Goal: Information Seeking & Learning: Compare options

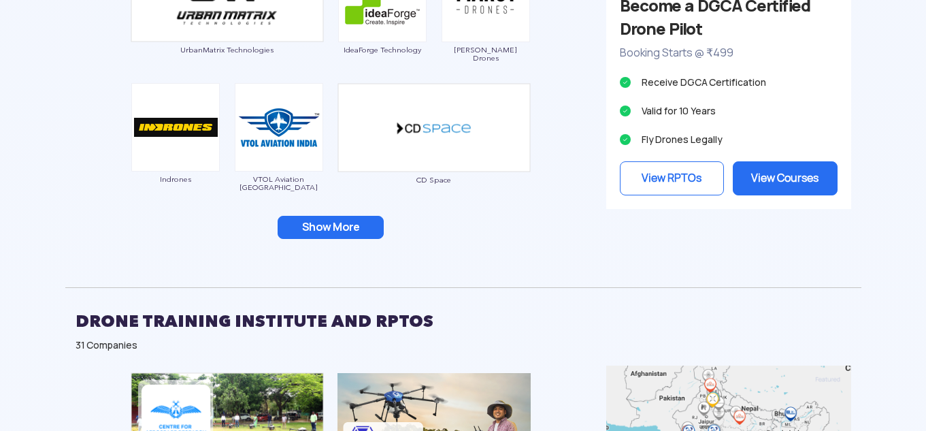
scroll to position [1429, 0]
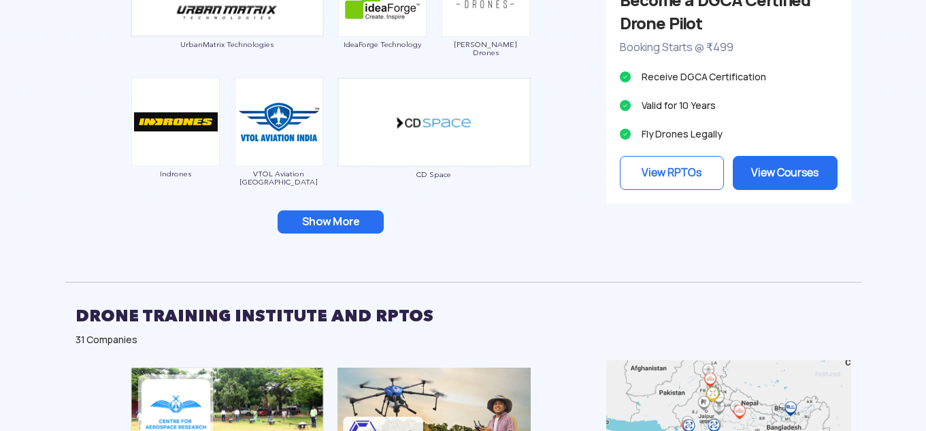
click at [331, 221] on button "Show More" at bounding box center [331, 221] width 106 height 23
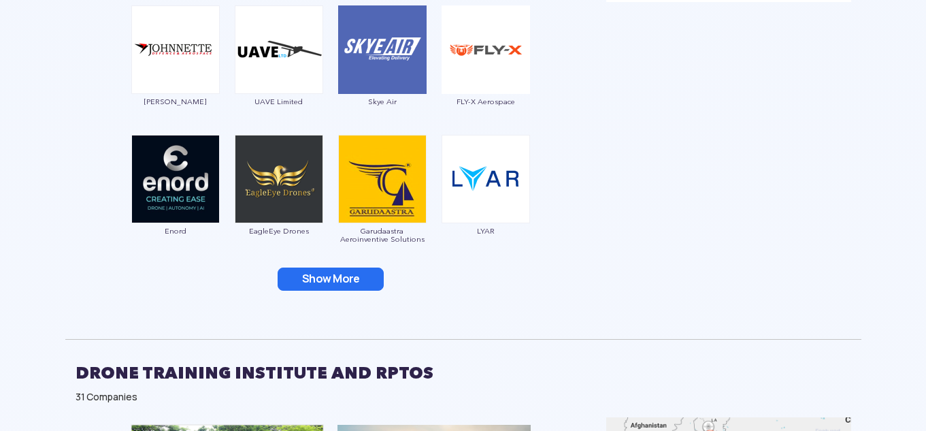
scroll to position [1633, 0]
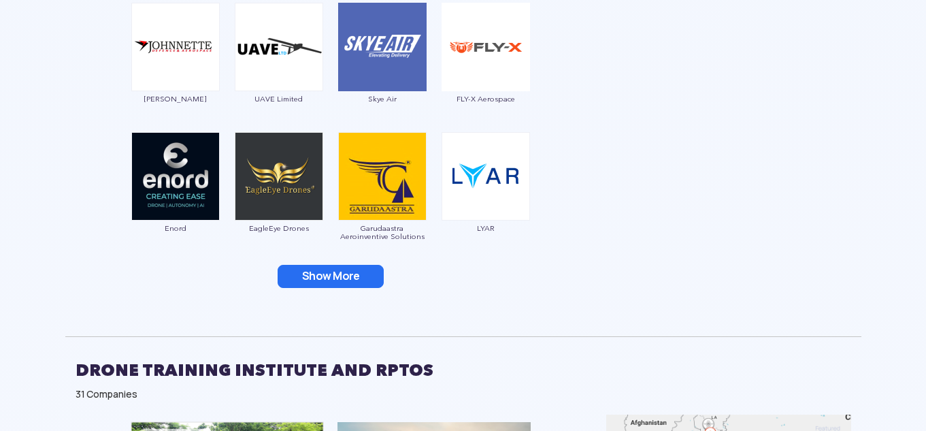
click at [312, 276] on button "Show More" at bounding box center [331, 276] width 106 height 23
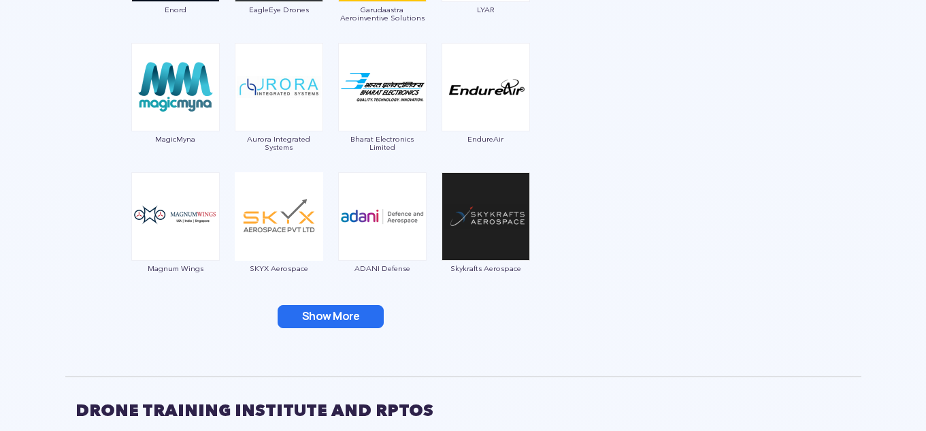
scroll to position [1905, 0]
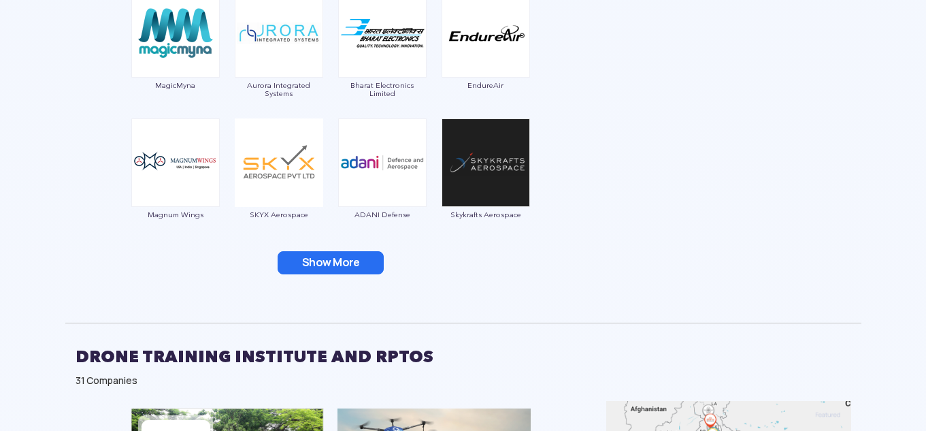
click at [325, 265] on button "Show More" at bounding box center [331, 262] width 106 height 23
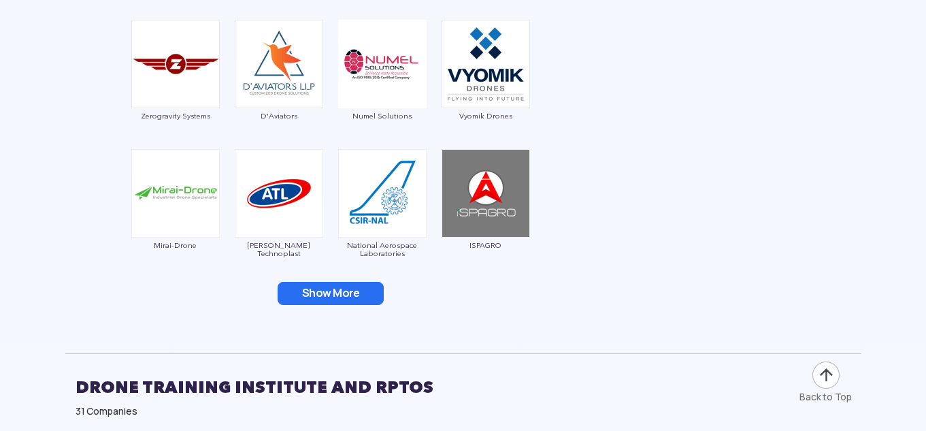
scroll to position [2177, 0]
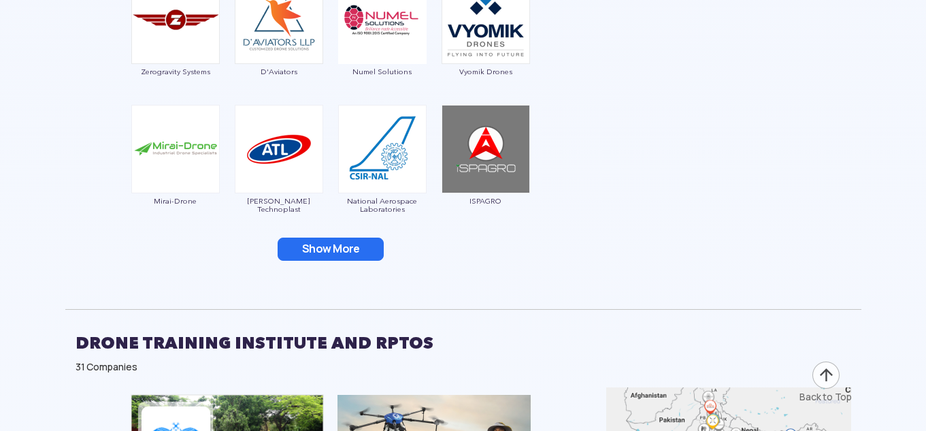
click at [355, 251] on button "Show More" at bounding box center [331, 248] width 106 height 23
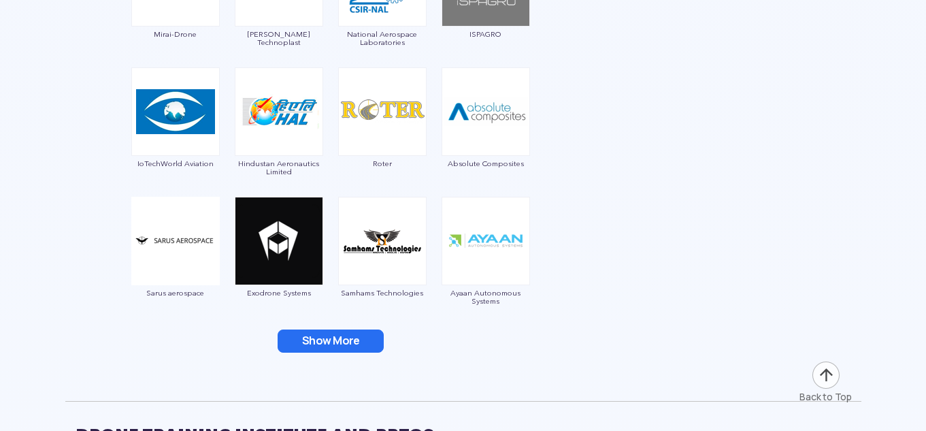
scroll to position [2381, 0]
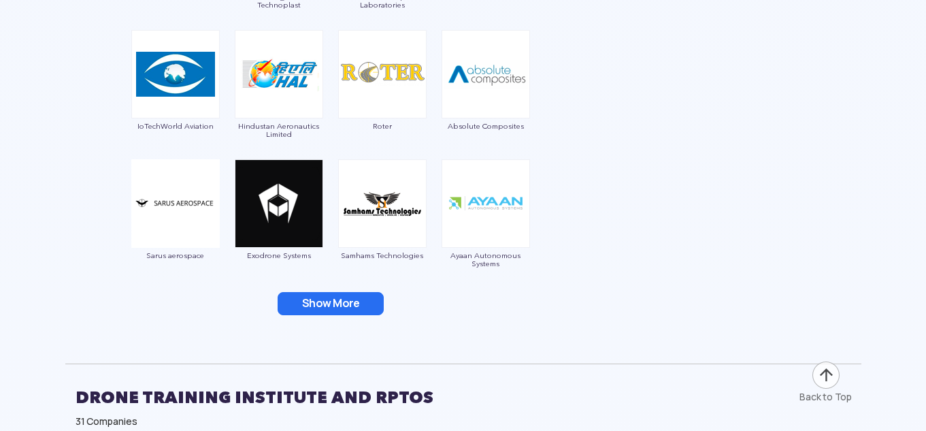
click at [327, 301] on button "Show More" at bounding box center [331, 303] width 106 height 23
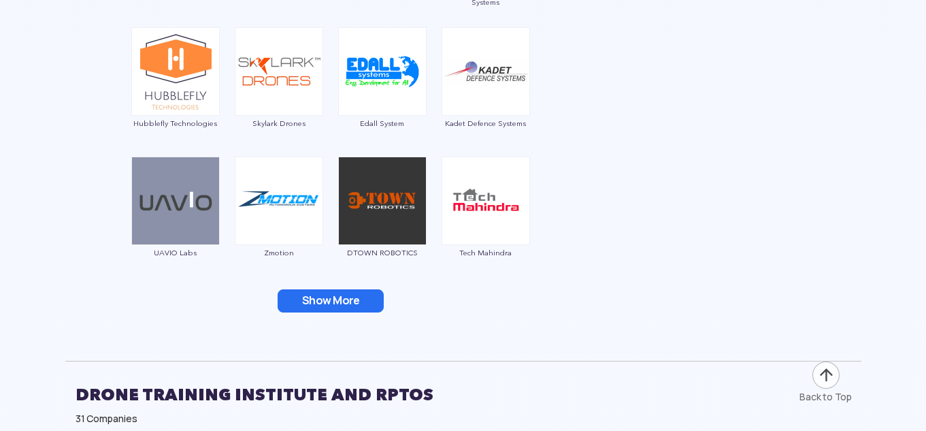
scroll to position [2722, 0]
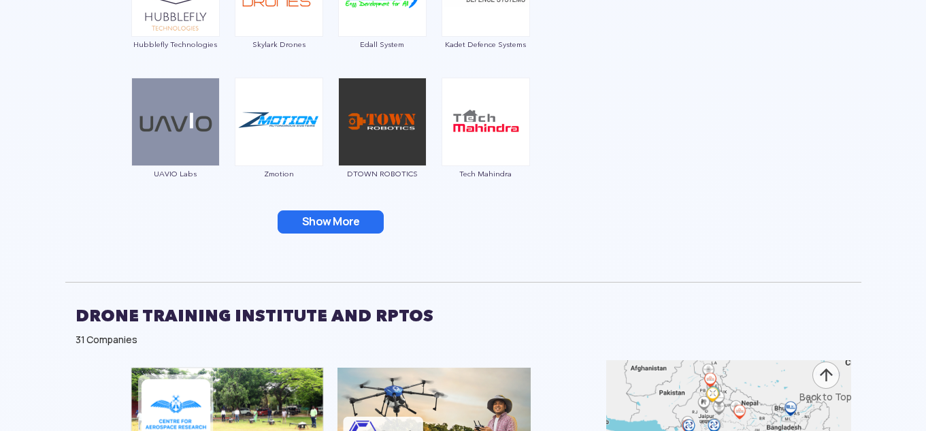
click at [304, 215] on button "Show More" at bounding box center [331, 221] width 106 height 23
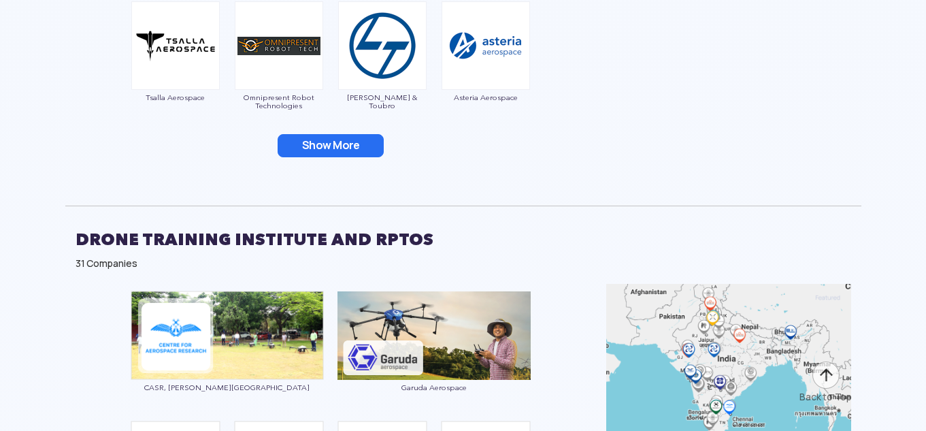
scroll to position [3062, 0]
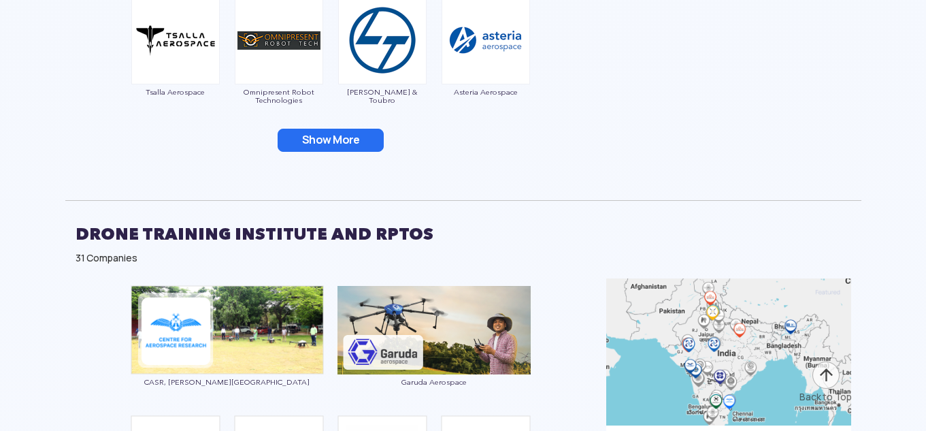
click at [338, 146] on button "Show More" at bounding box center [331, 140] width 106 height 23
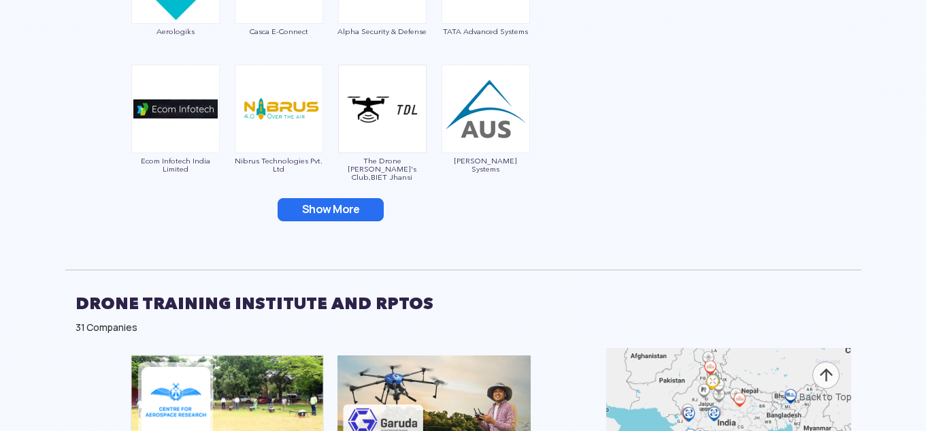
scroll to position [3266, 0]
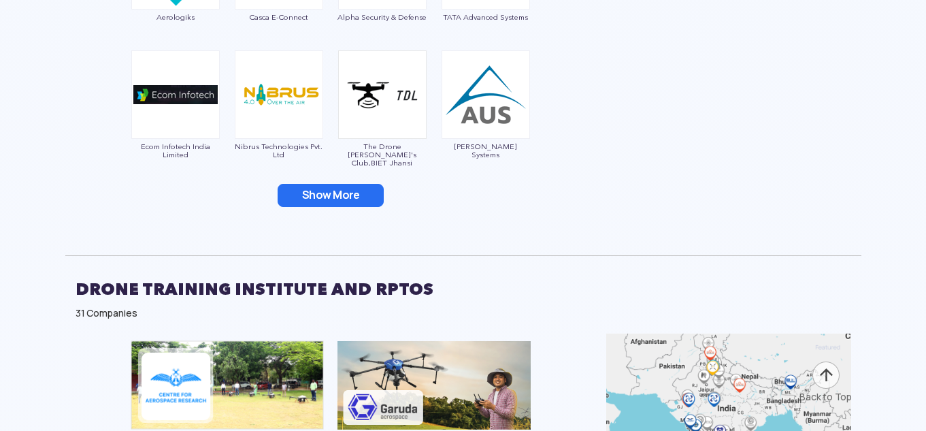
click at [334, 193] on button "Show More" at bounding box center [331, 195] width 106 height 23
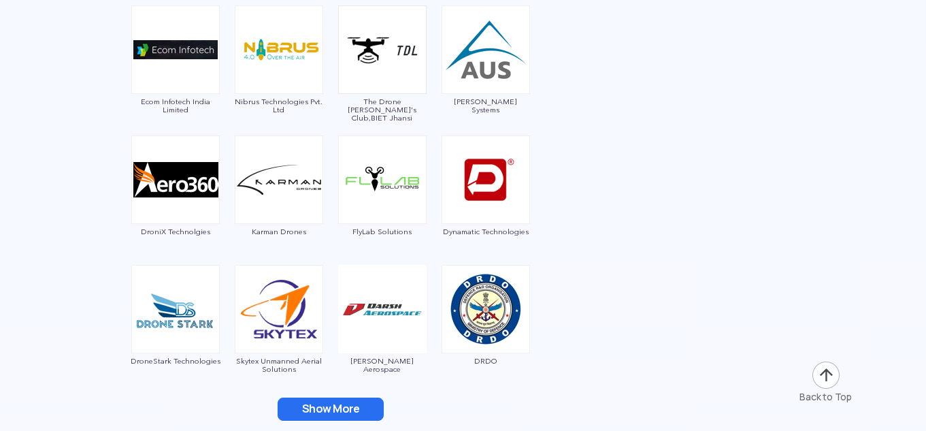
scroll to position [3538, 0]
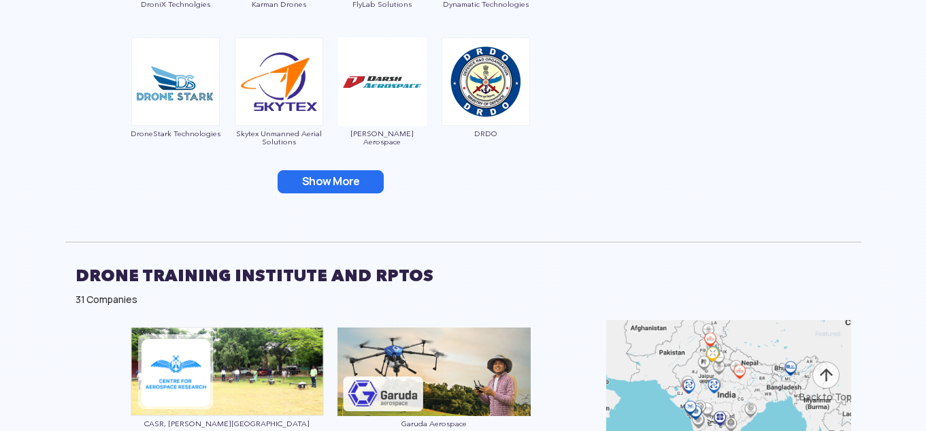
click at [345, 176] on button "Show More" at bounding box center [331, 181] width 106 height 23
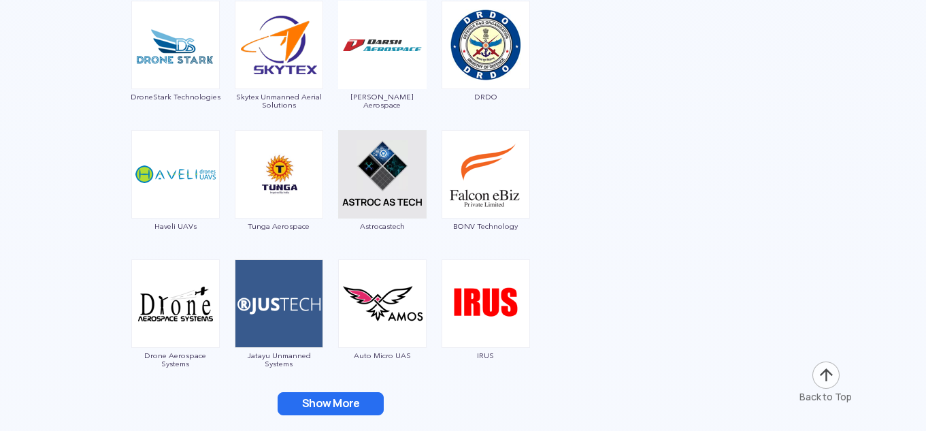
scroll to position [3742, 0]
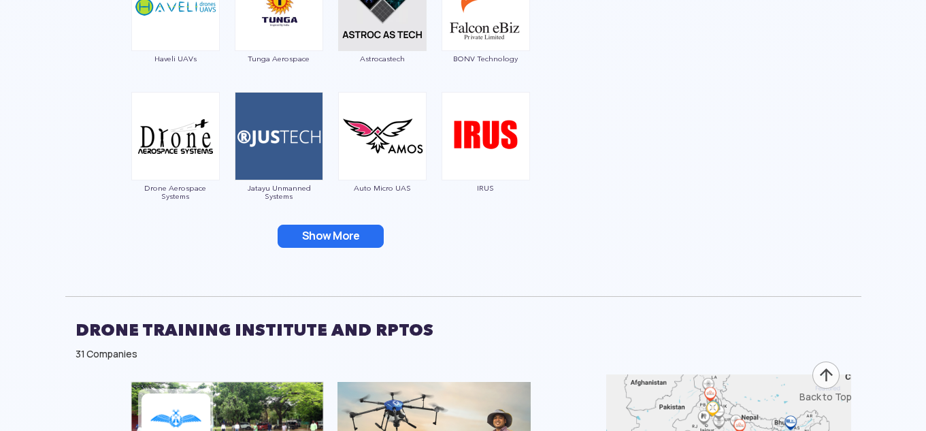
click at [321, 229] on button "Show More" at bounding box center [331, 236] width 106 height 23
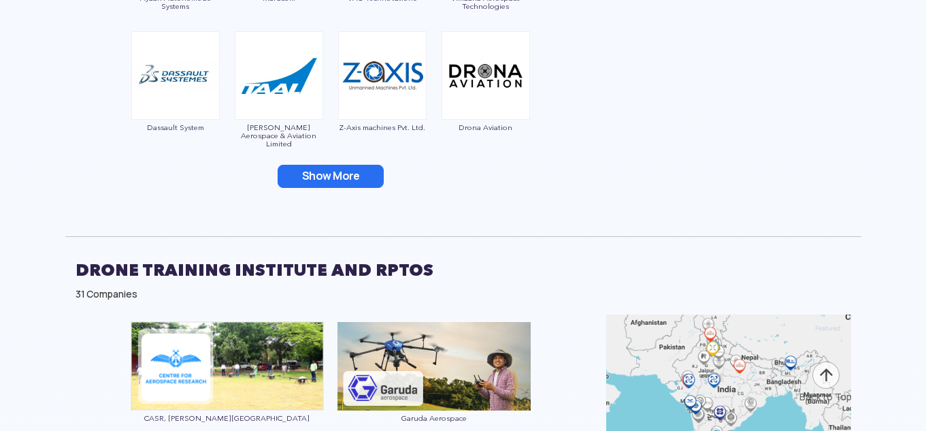
scroll to position [4083, 0]
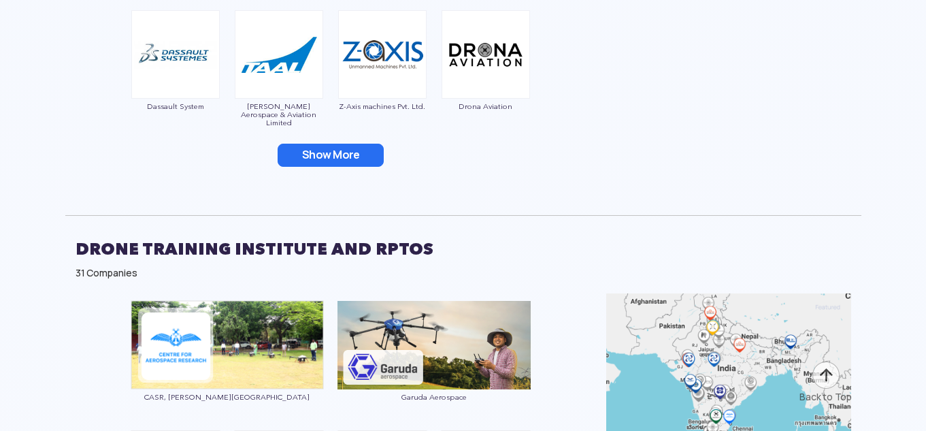
click at [331, 155] on button "Show More" at bounding box center [331, 155] width 106 height 23
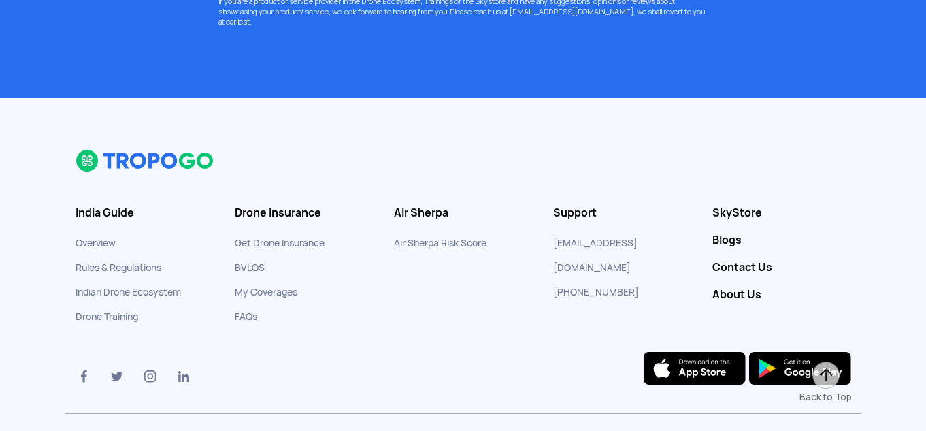
scroll to position [13455, 0]
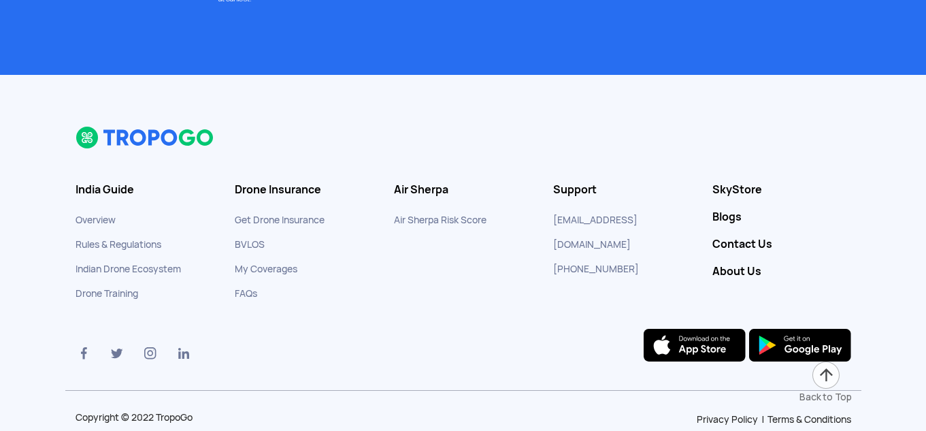
click at [436, 246] on div at bounding box center [463, 224] width 796 height 196
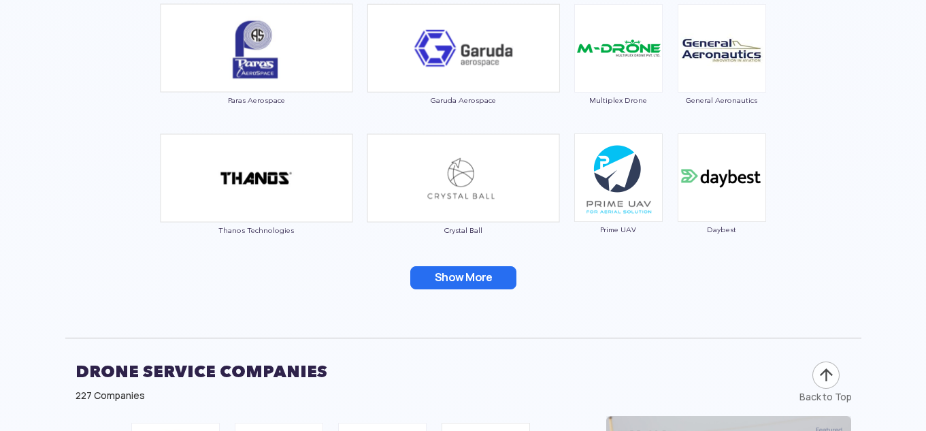
scroll to position [5154, 0]
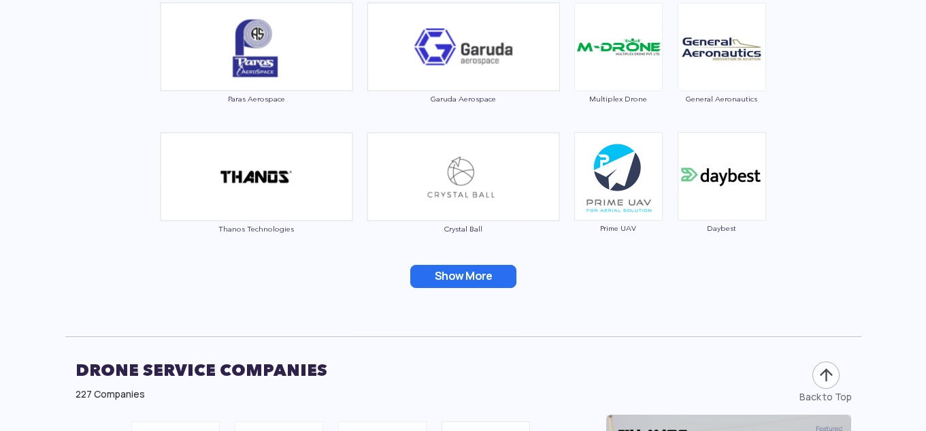
click at [478, 281] on button "Show More" at bounding box center [463, 276] width 106 height 23
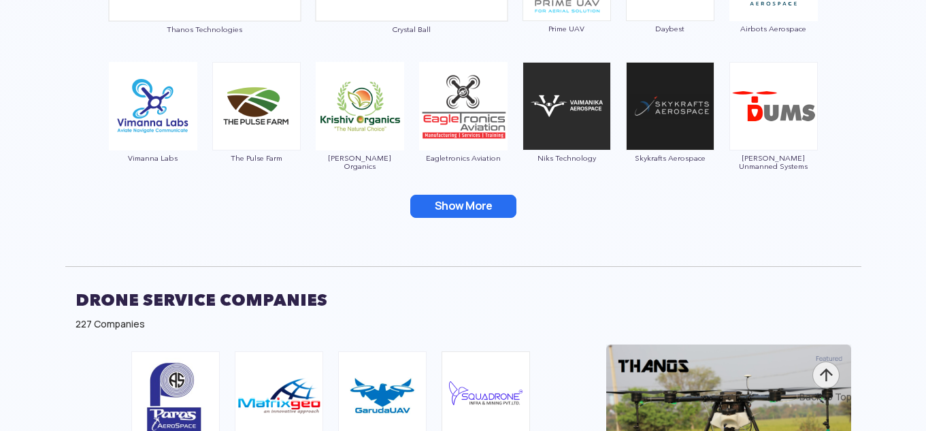
scroll to position [5358, 0]
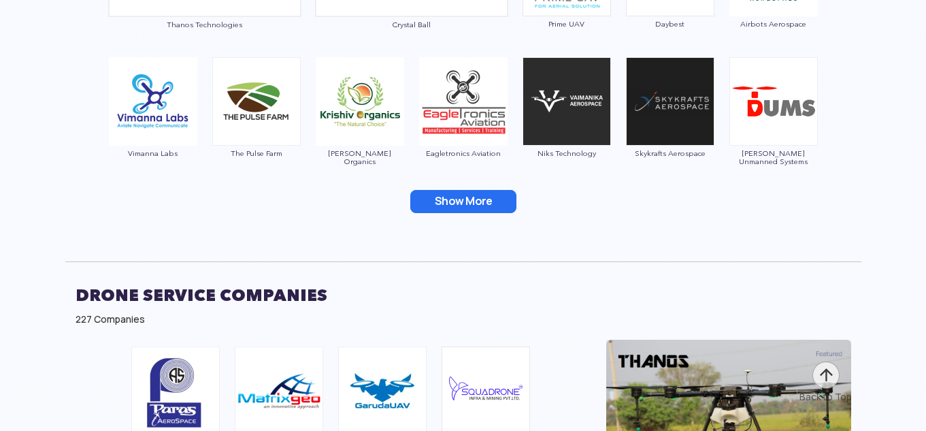
click at [488, 217] on div "Paras Aerospace Garuda Aerospace Multiplex Drone General Aeronautics Thanos Tec…" at bounding box center [463, 14] width 796 height 446
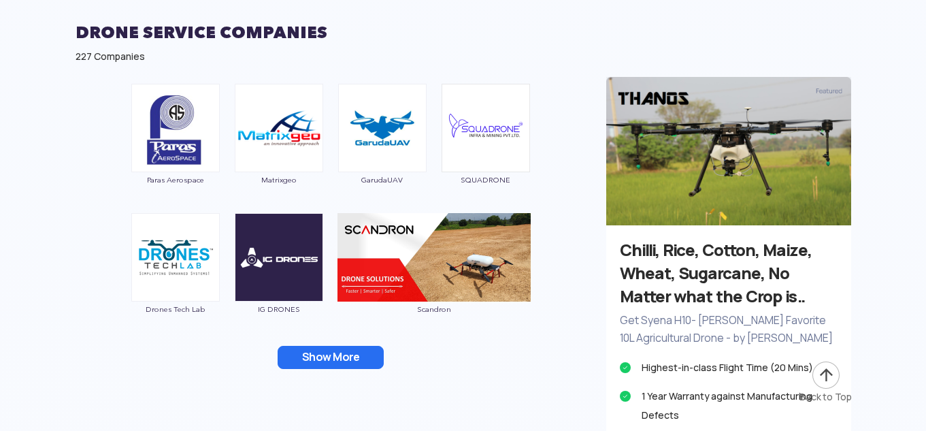
scroll to position [5631, 0]
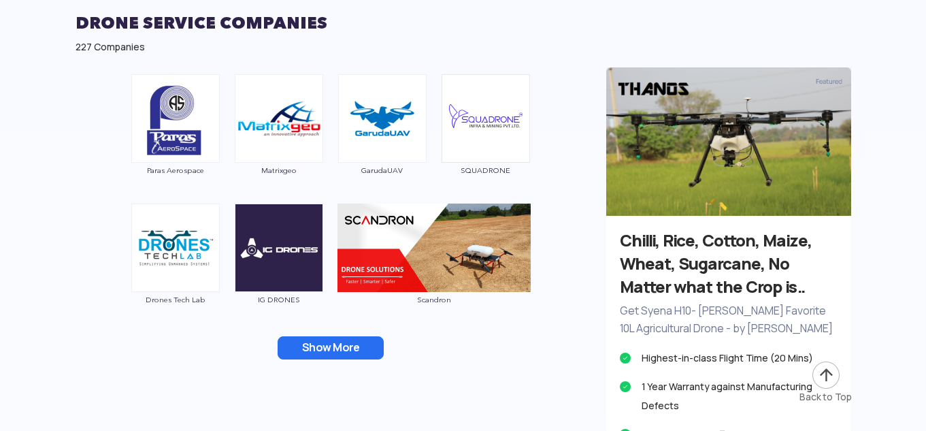
click at [323, 346] on button "Show More" at bounding box center [331, 347] width 106 height 23
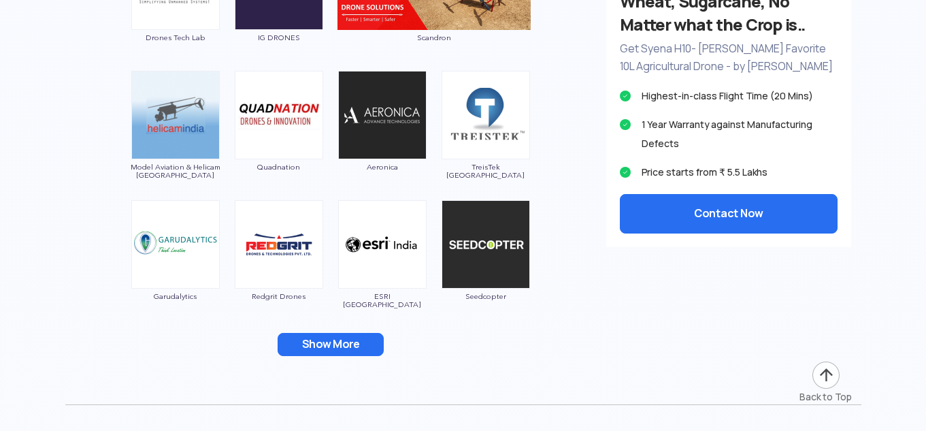
scroll to position [6107, 0]
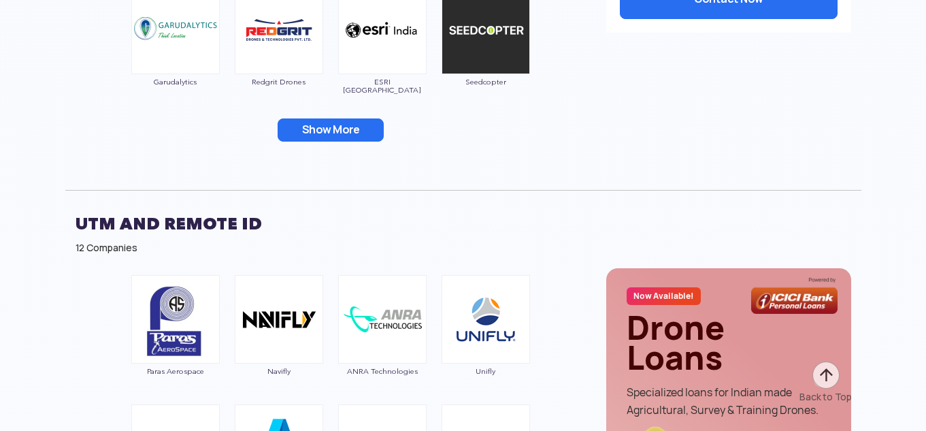
click at [318, 125] on button "Show More" at bounding box center [331, 129] width 106 height 23
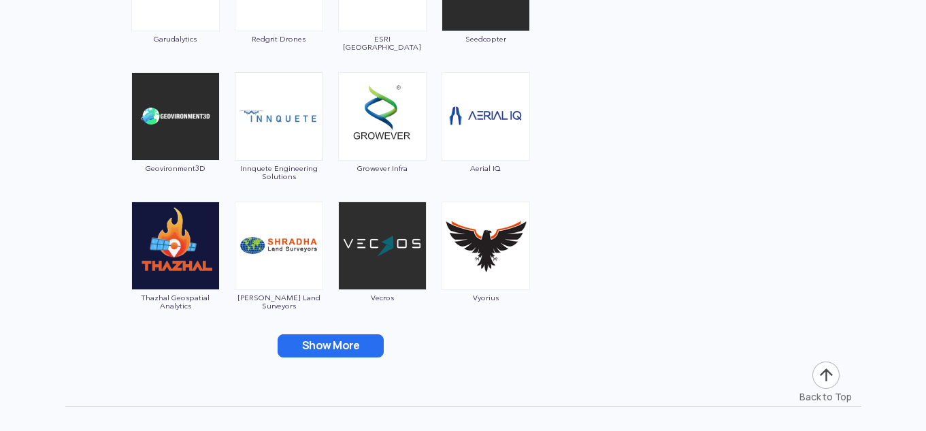
scroll to position [6311, 0]
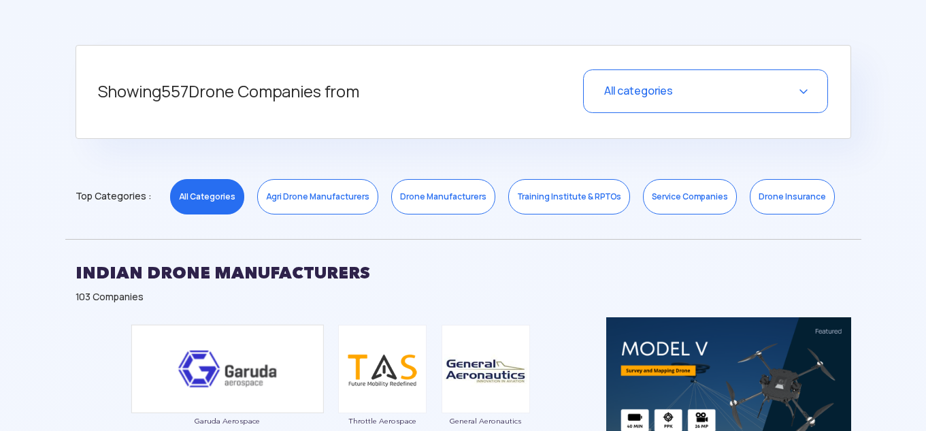
scroll to position [544, 0]
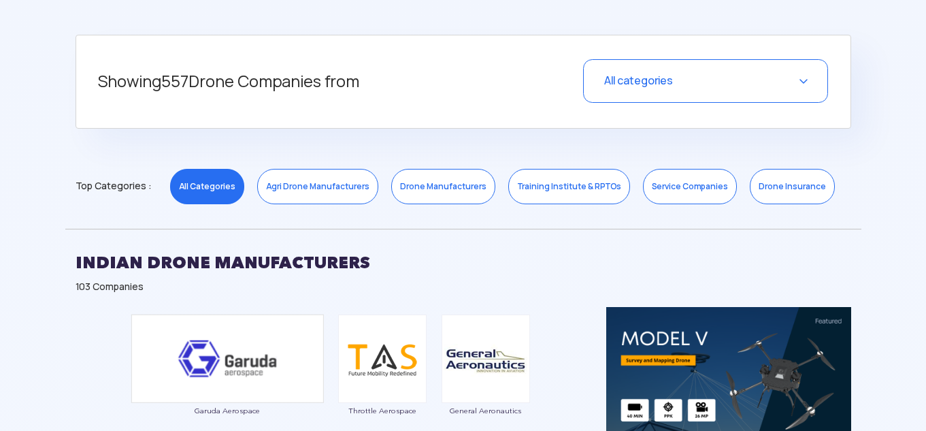
click at [807, 82] on div "All categories" at bounding box center [705, 81] width 245 height 44
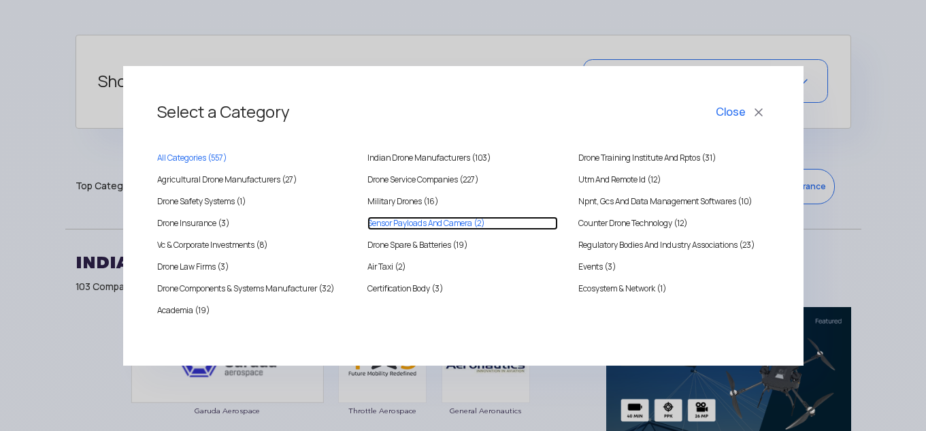
click at [403, 223] on Camera "Sensor Payloads And Camera (2)" at bounding box center [462, 223] width 191 height 14
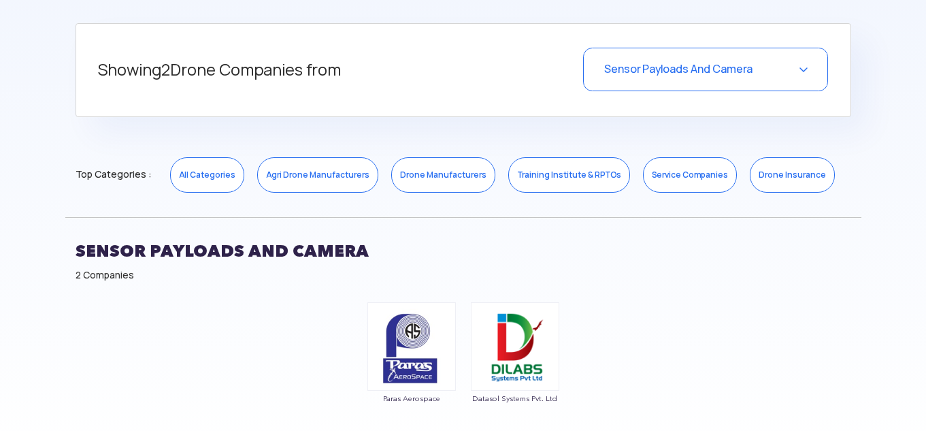
scroll to position [612, 0]
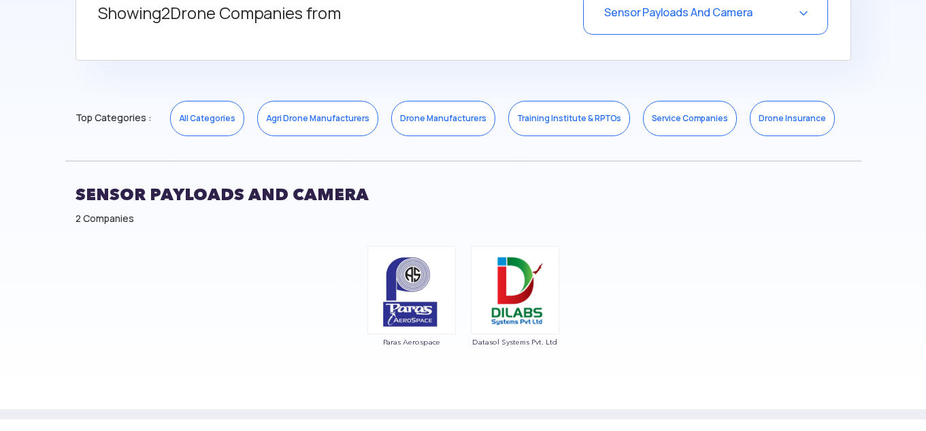
click at [268, 305] on div "Paras Aerospace Datasol Systems Pvt. Ltd" at bounding box center [463, 303] width 796 height 129
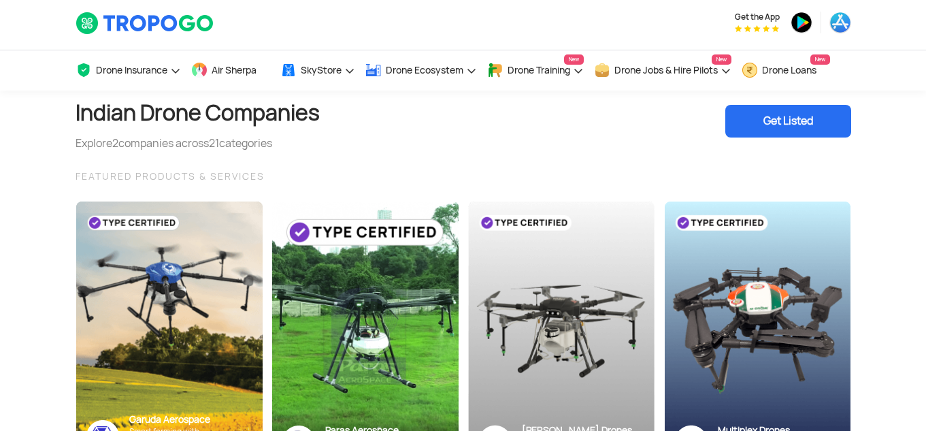
scroll to position [0, 0]
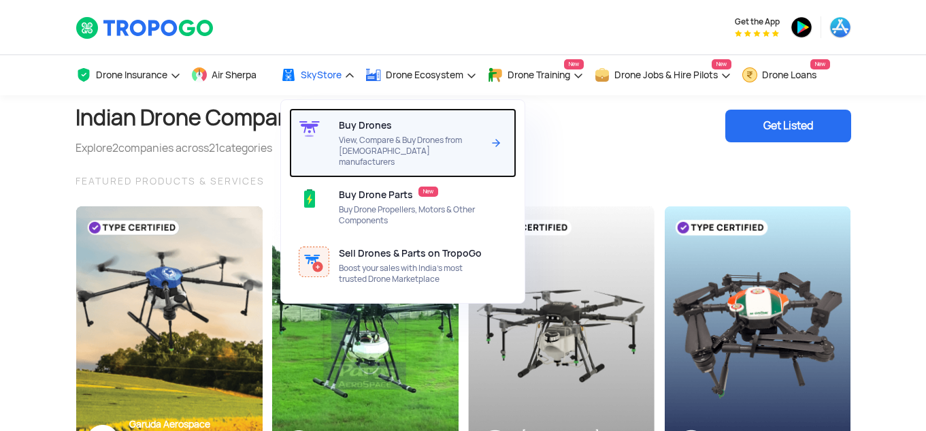
click at [389, 137] on span "View, Compare & Buy Drones from [DEMOGRAPHIC_DATA] manufacturers" at bounding box center [411, 151] width 144 height 33
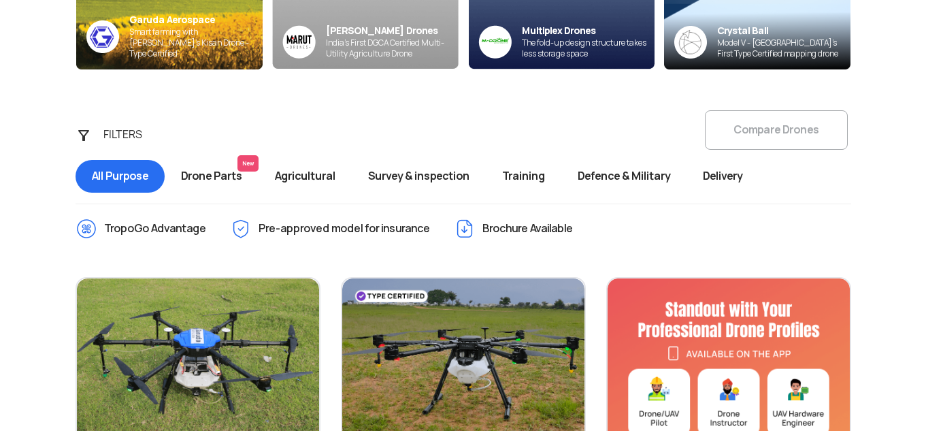
click at [221, 183] on span "Drone Parts New" at bounding box center [212, 176] width 94 height 33
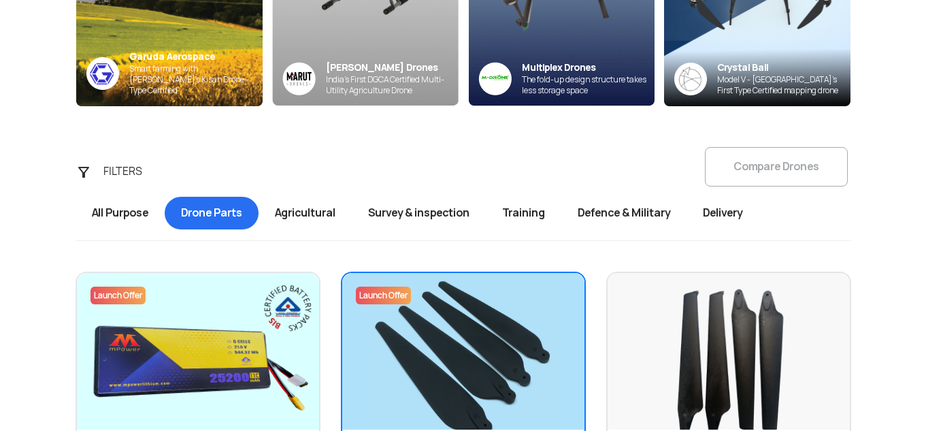
scroll to position [272, 0]
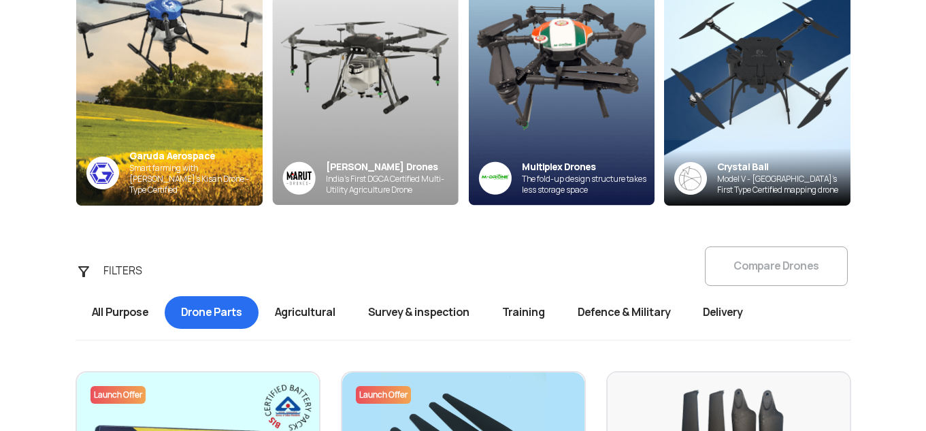
click at [316, 310] on span "Agricultural" at bounding box center [305, 312] width 93 height 33
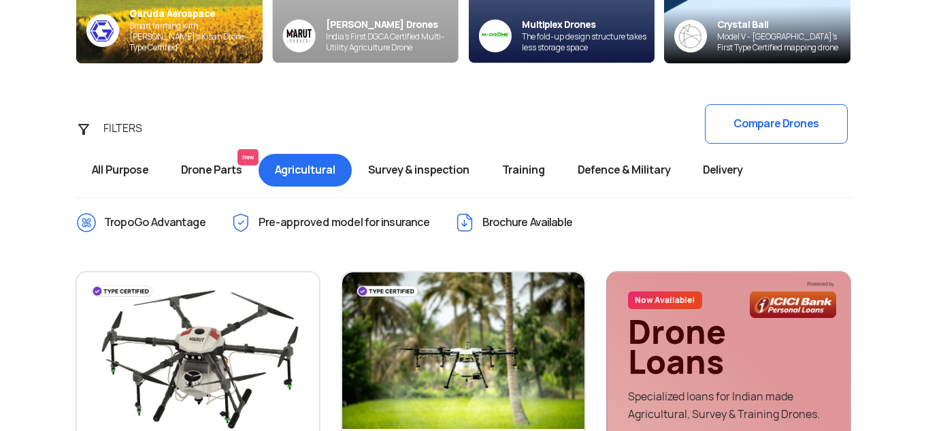
scroll to position [408, 0]
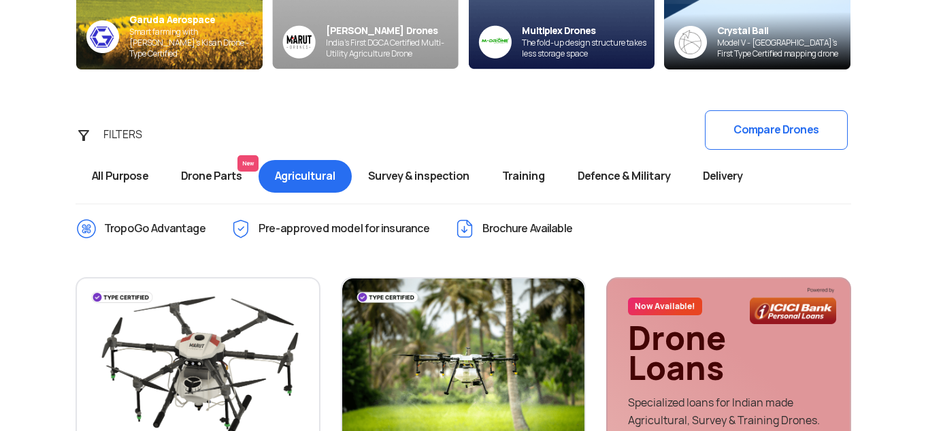
click at [406, 176] on span "Survey & inspection" at bounding box center [419, 176] width 134 height 33
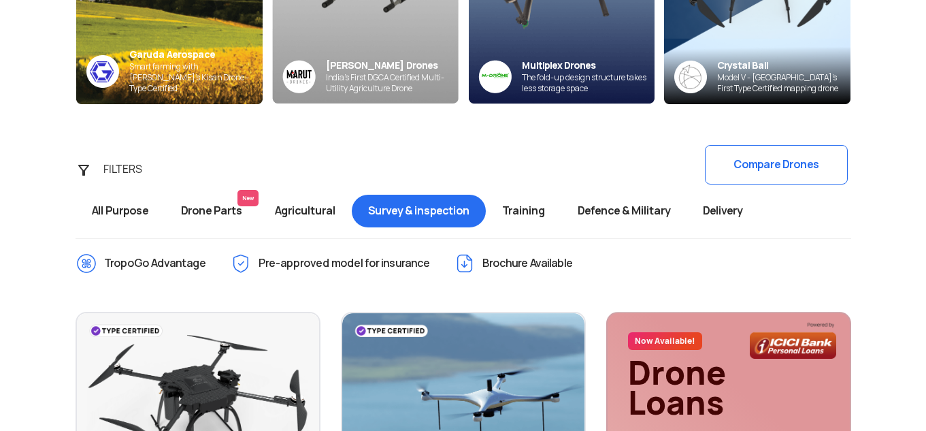
scroll to position [408, 0]
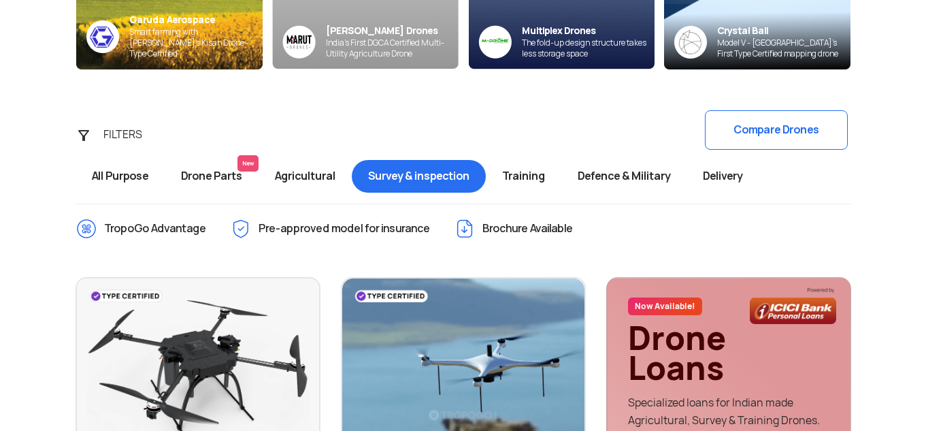
click at [729, 173] on span "Delivery" at bounding box center [723, 176] width 72 height 33
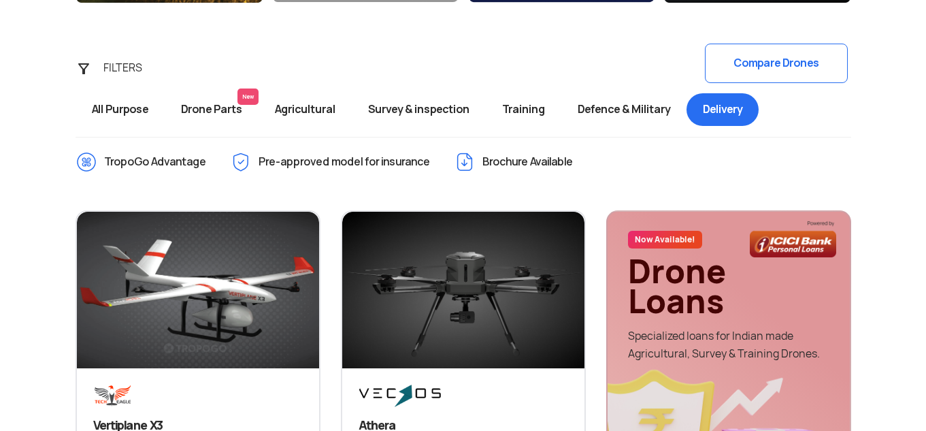
scroll to position [408, 0]
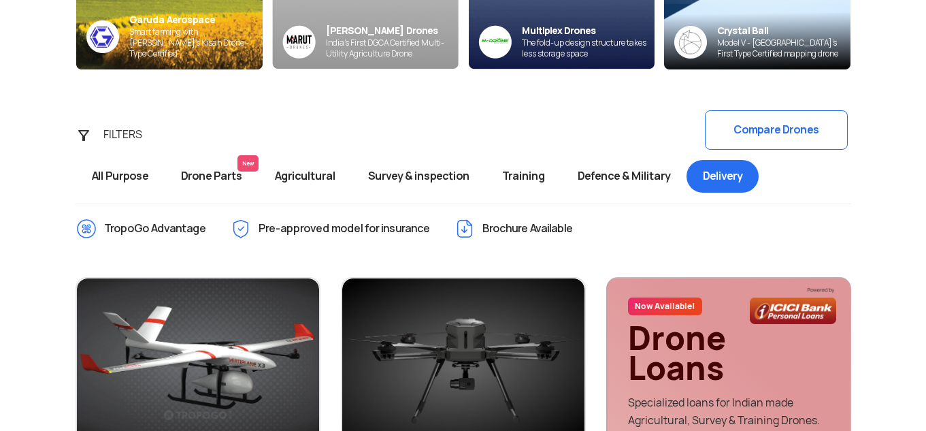
click at [624, 179] on span "Defence & Military" at bounding box center [623, 176] width 125 height 33
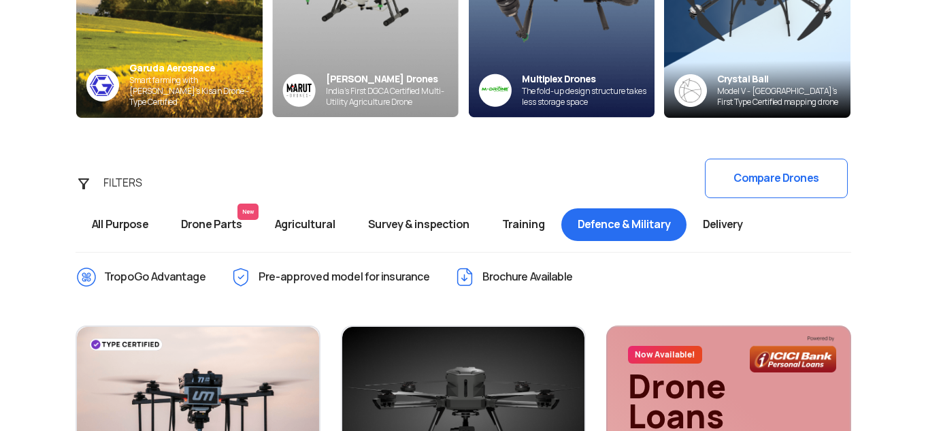
scroll to position [408, 0]
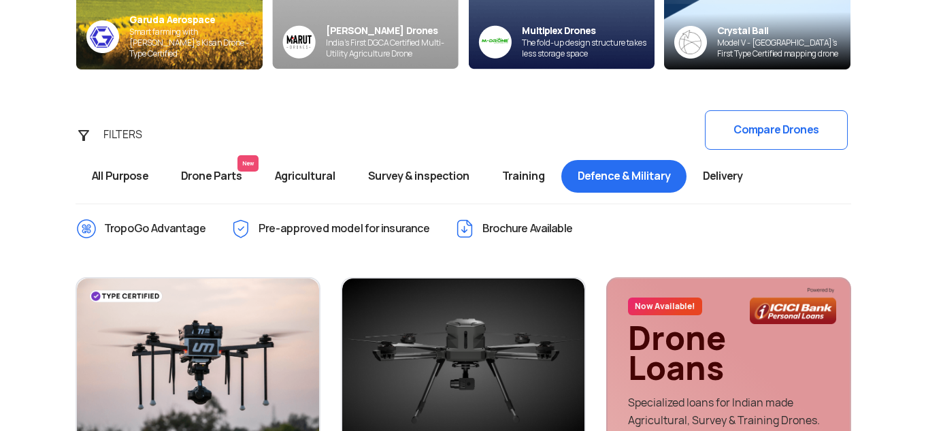
click at [765, 135] on button "Compare Drones" at bounding box center [776, 129] width 143 height 39
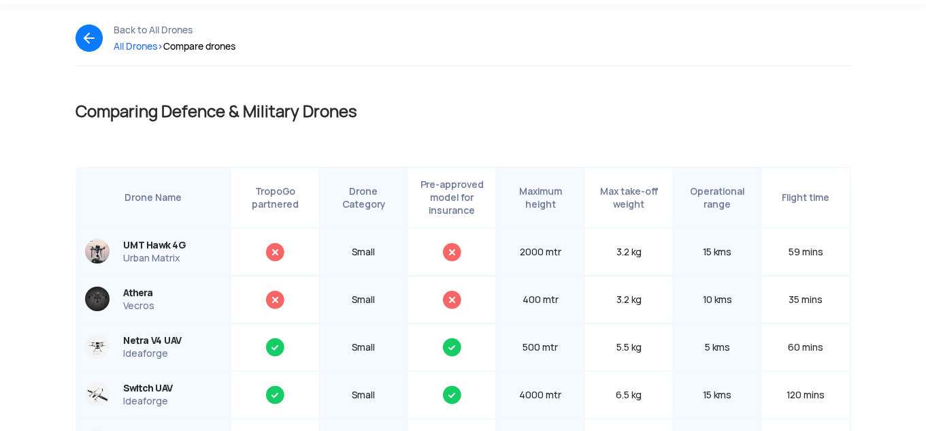
scroll to position [136, 0]
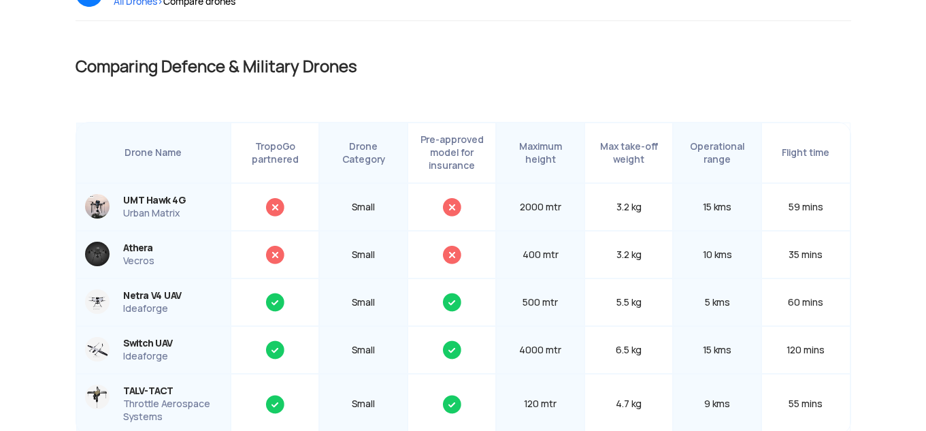
click at [417, 88] on div "Comparing Defence & Military Drones Drone Name TropoGo partnered Drone Category…" at bounding box center [464, 245] width 776 height 380
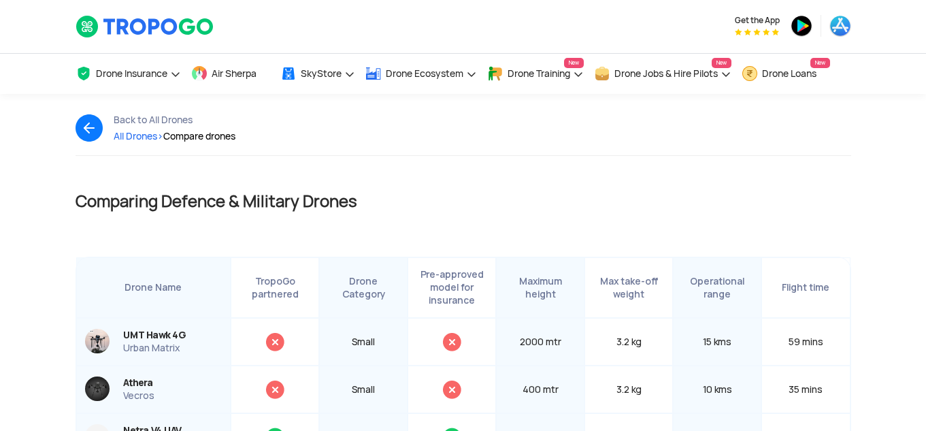
scroll to position [0, 0]
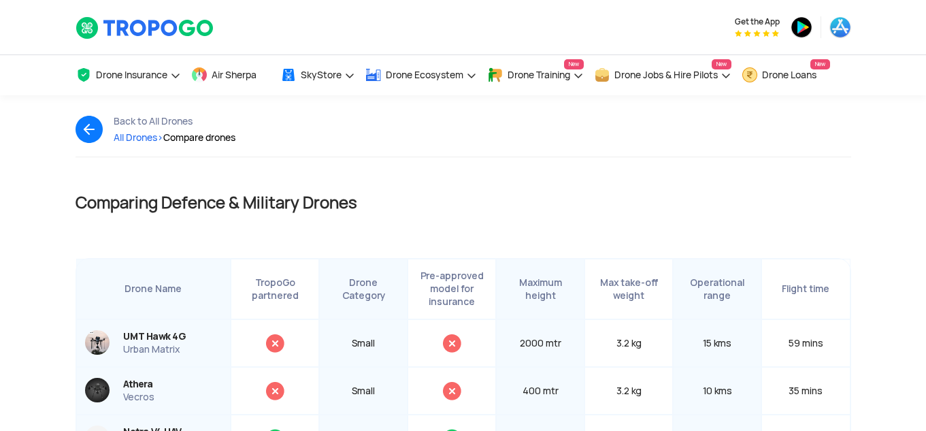
click at [670, 178] on div "Back to All Drones All Drones > Compare drones >" at bounding box center [463, 143] width 796 height 96
